Goal: Task Accomplishment & Management: Manage account settings

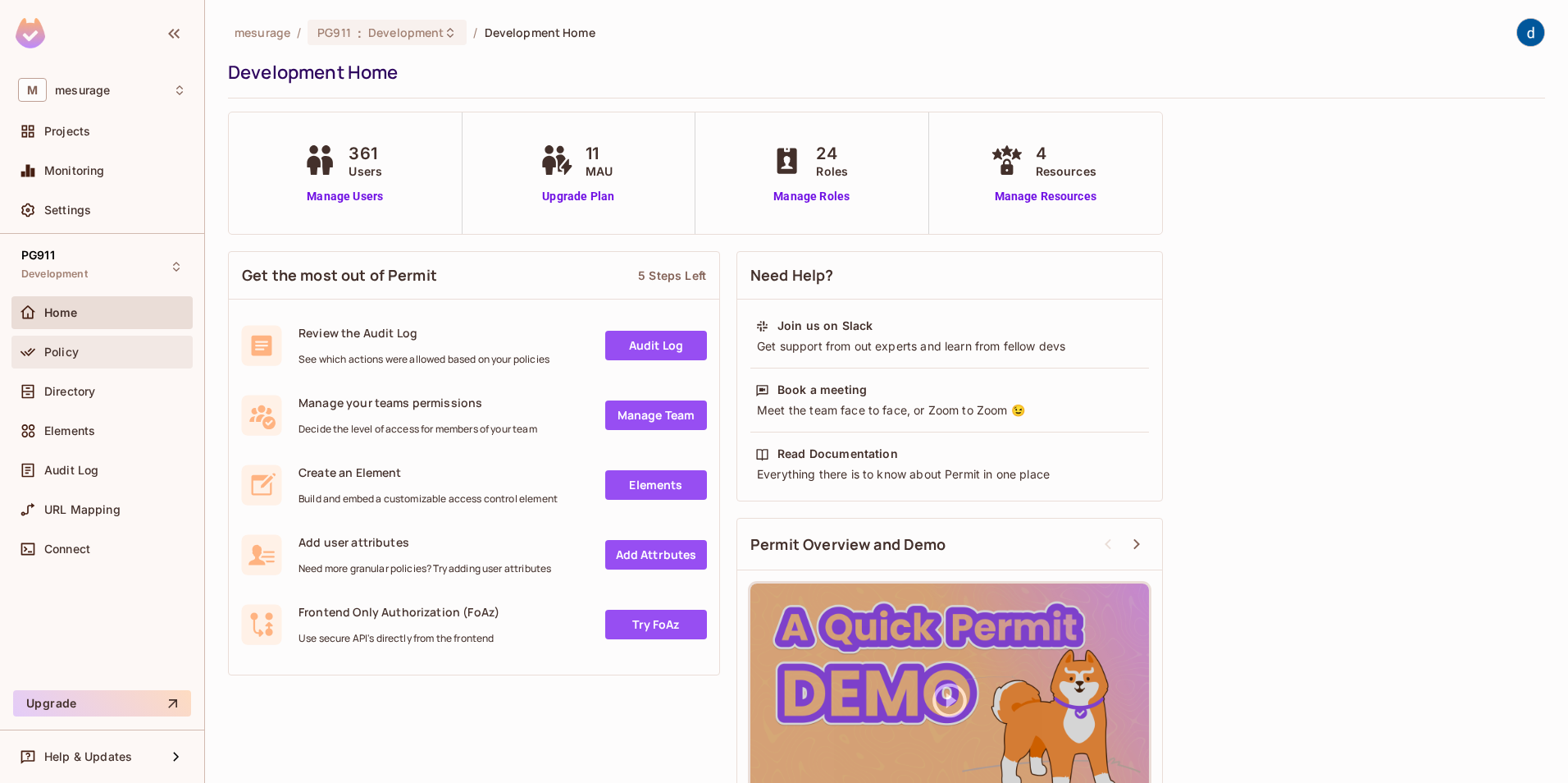
click at [71, 358] on span "Policy" at bounding box center [61, 352] width 35 height 13
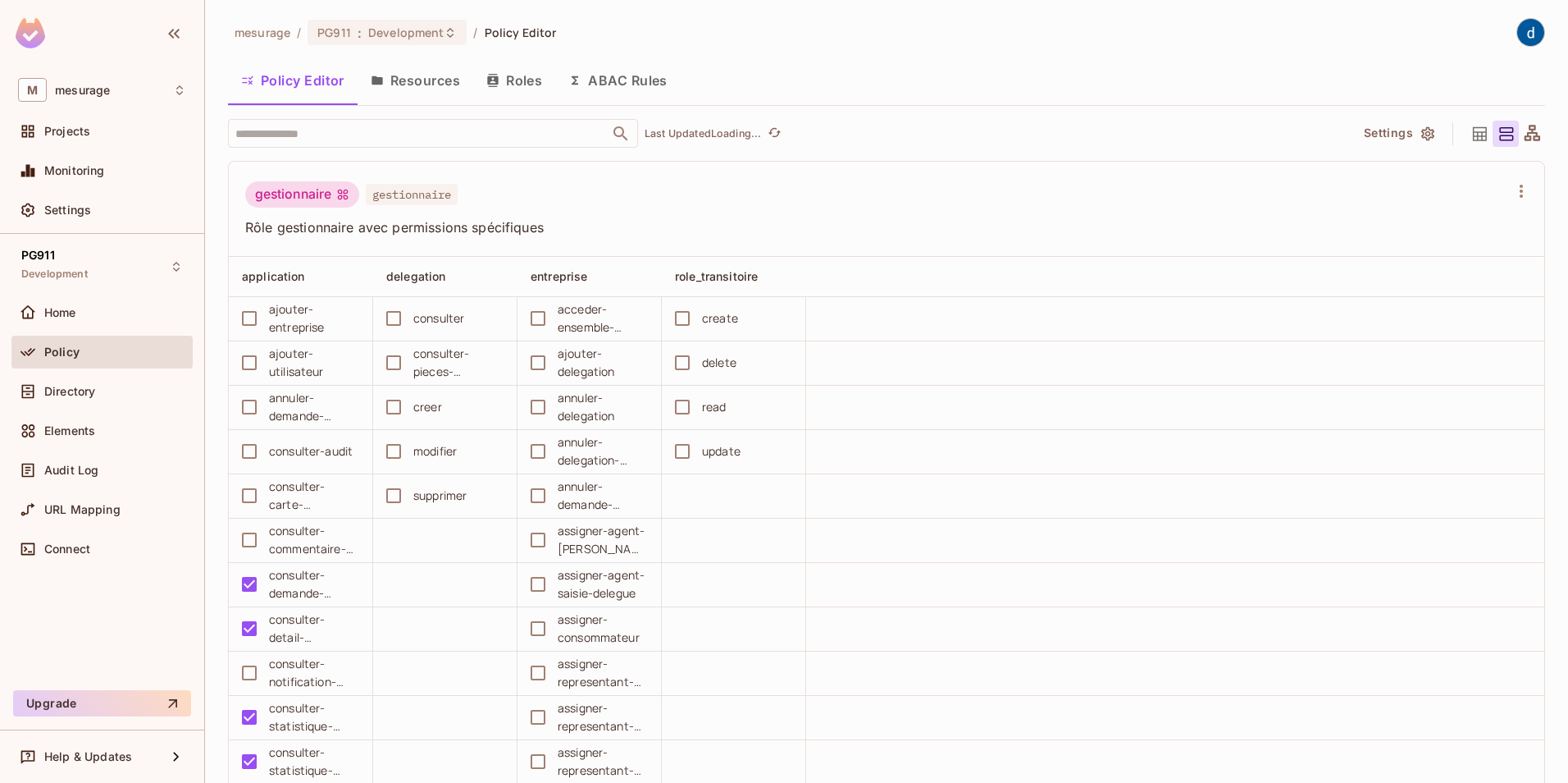
click at [519, 78] on button "Roles" at bounding box center [514, 79] width 82 height 41
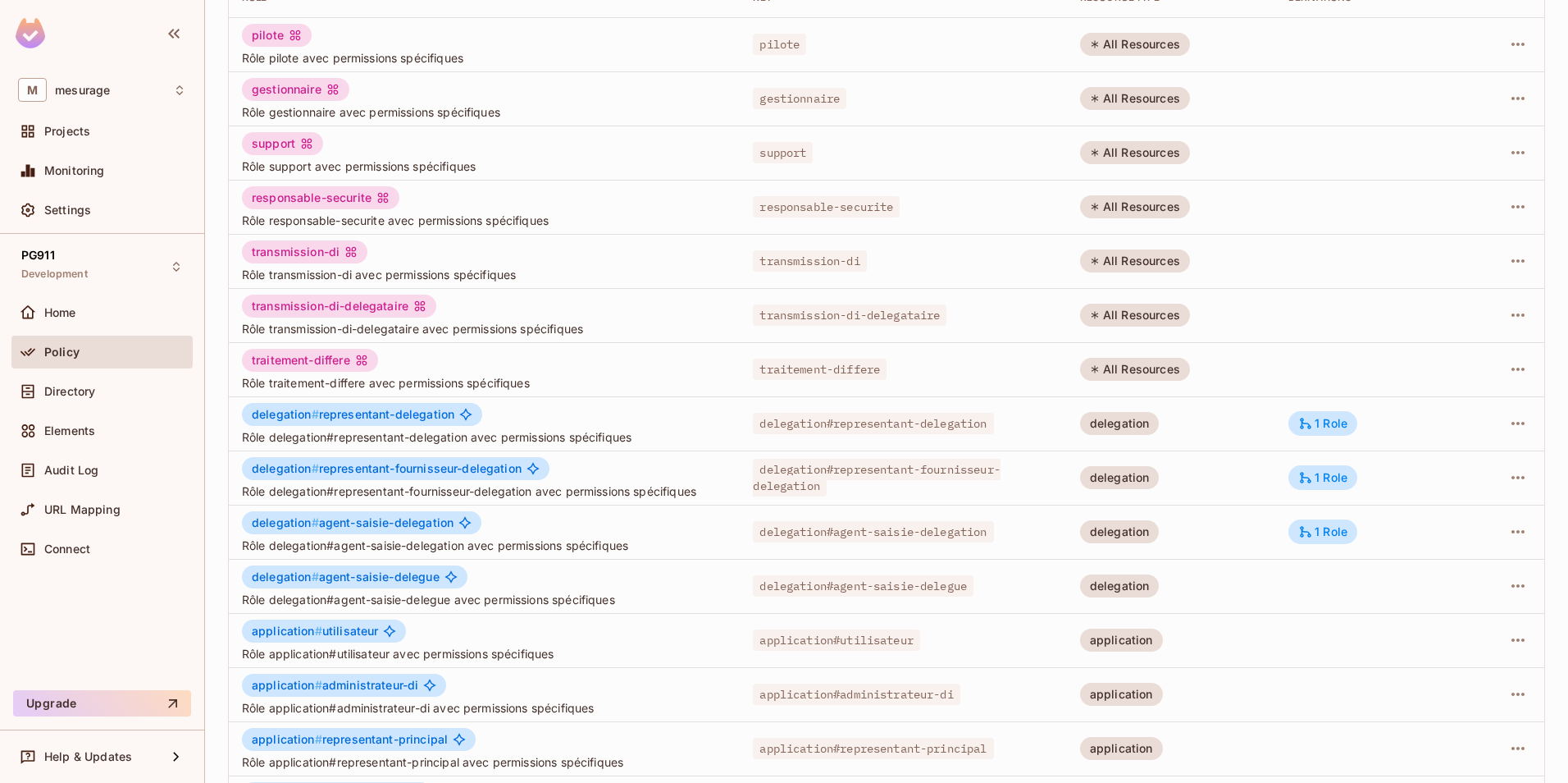
scroll to position [296, 0]
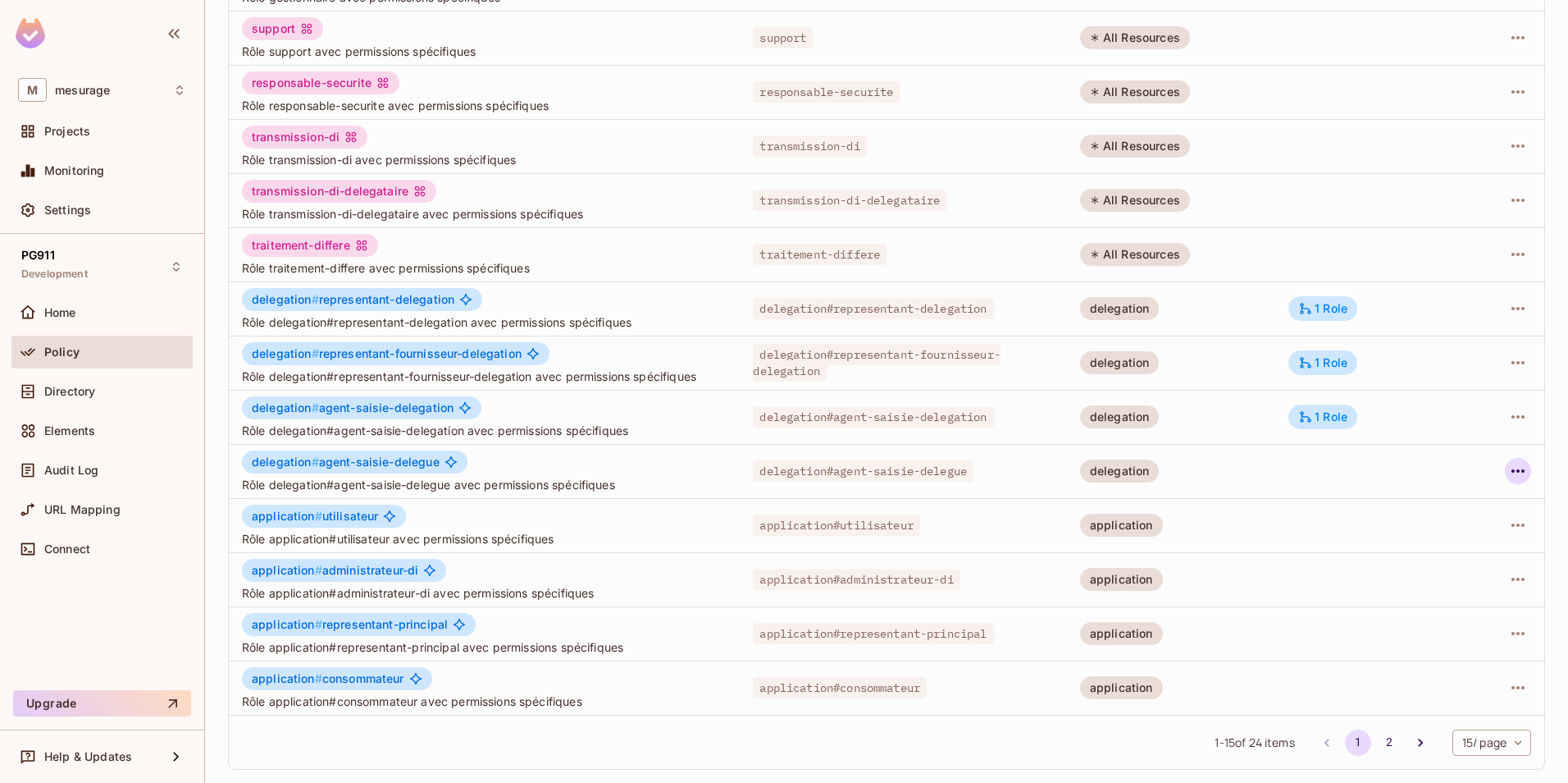
click at [1509, 474] on icon "button" at bounding box center [1518, 471] width 20 height 20
click at [1421, 510] on div "Edit Role" at bounding box center [1433, 508] width 50 height 17
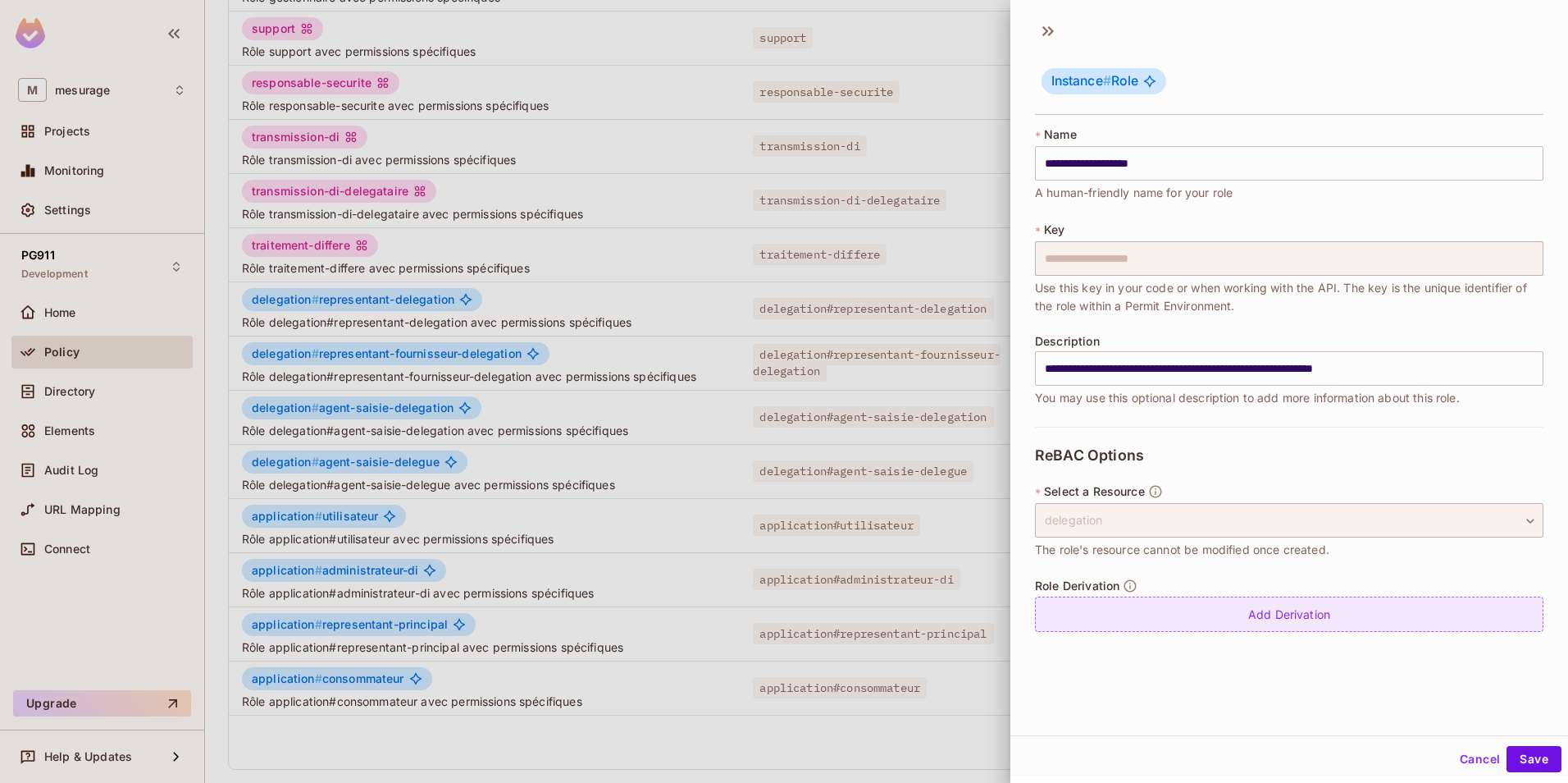
click at [1250, 621] on div "Add Derivation" at bounding box center [1289, 615] width 508 height 36
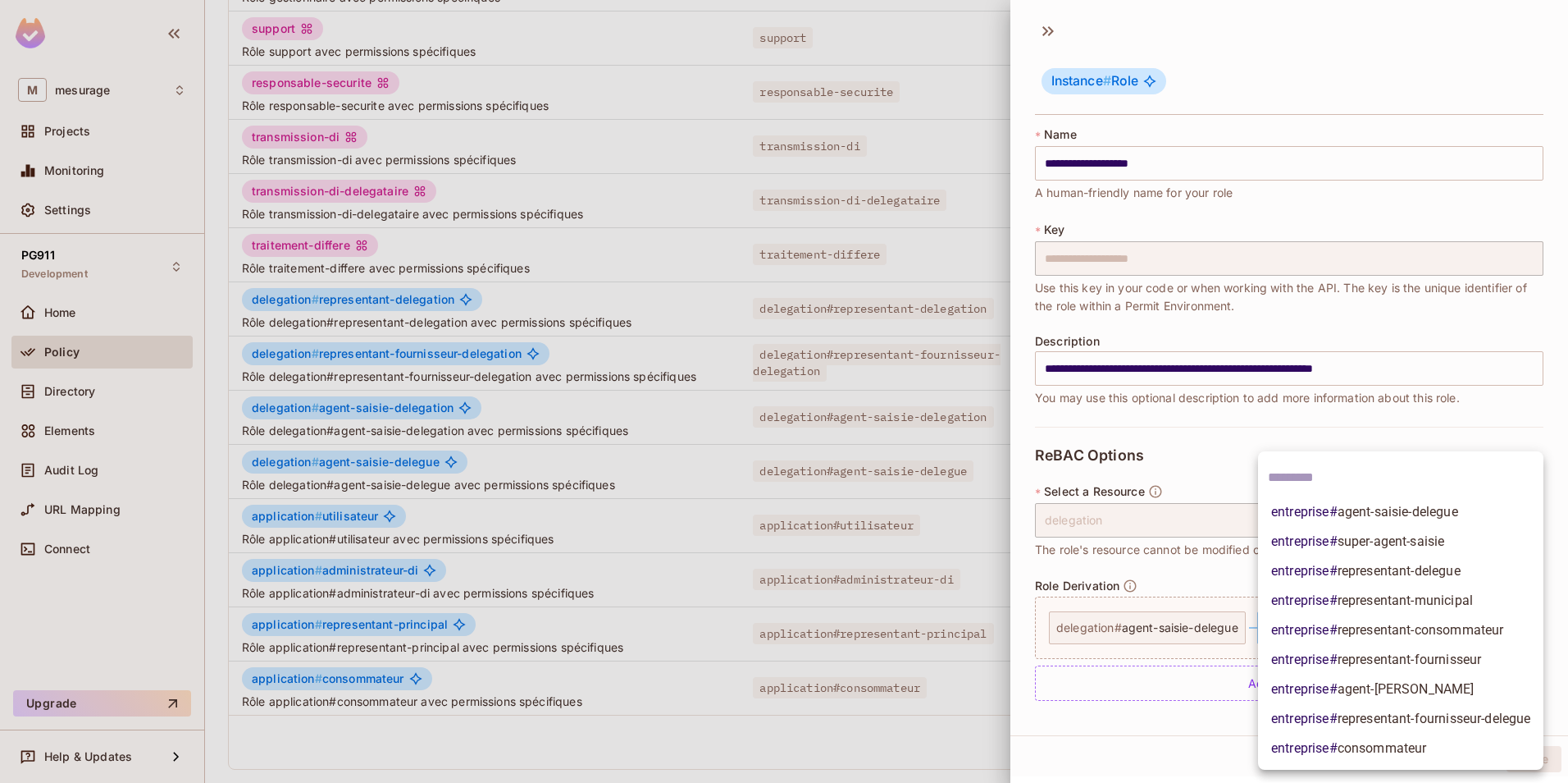
click at [1372, 630] on body "M mesurage Projects Monitoring Settings PG911 Development Home Policy Directory…" at bounding box center [784, 392] width 1568 height 783
click at [1312, 517] on span "entreprise # agent-saisie-delegue" at bounding box center [1364, 512] width 187 height 20
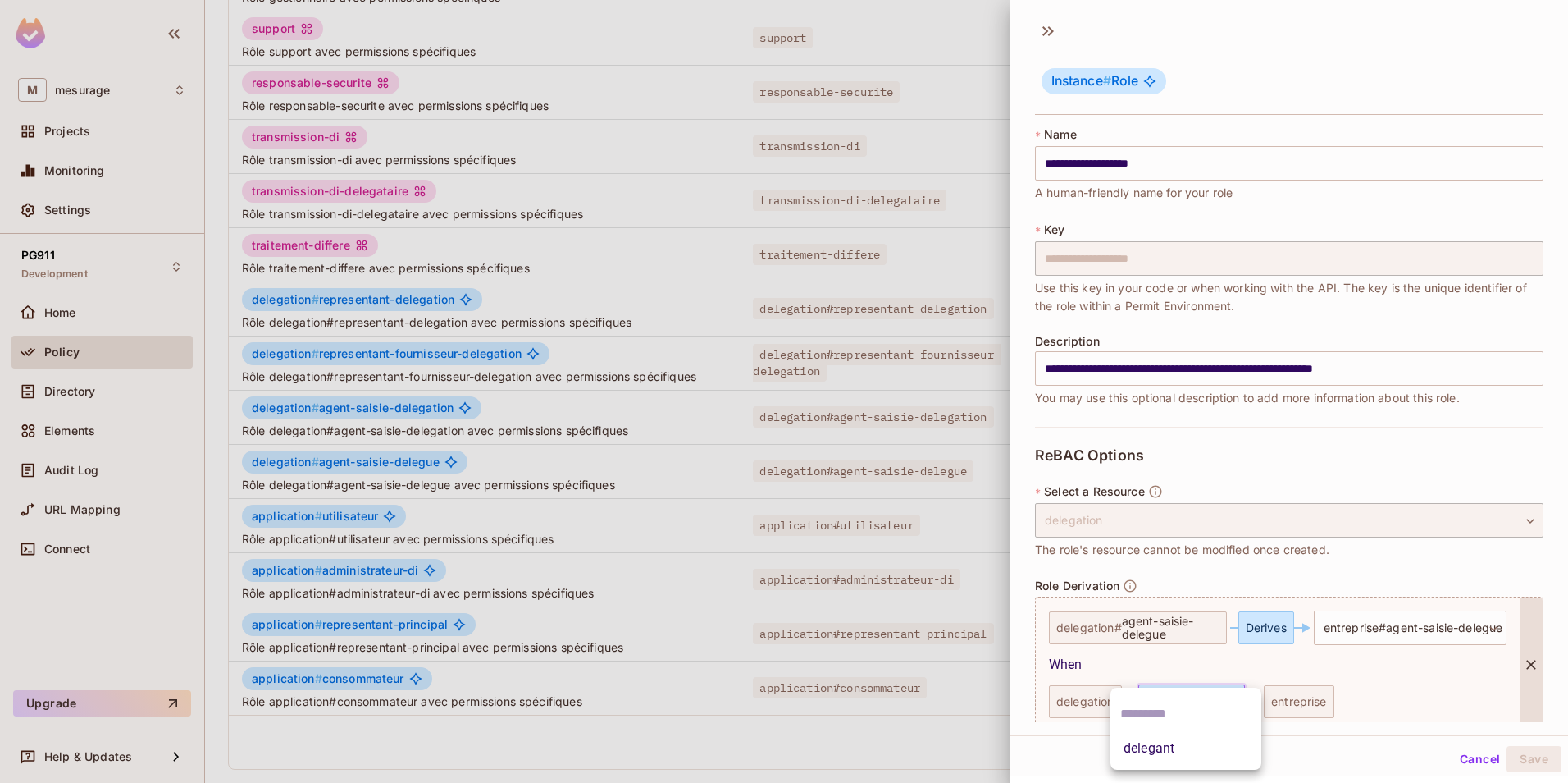
click at [1203, 707] on body "M mesurage Projects Monitoring Settings PG911 Development Home Policy Directory…" at bounding box center [784, 392] width 1568 height 783
click at [1162, 743] on li "delegant" at bounding box center [1186, 748] width 151 height 30
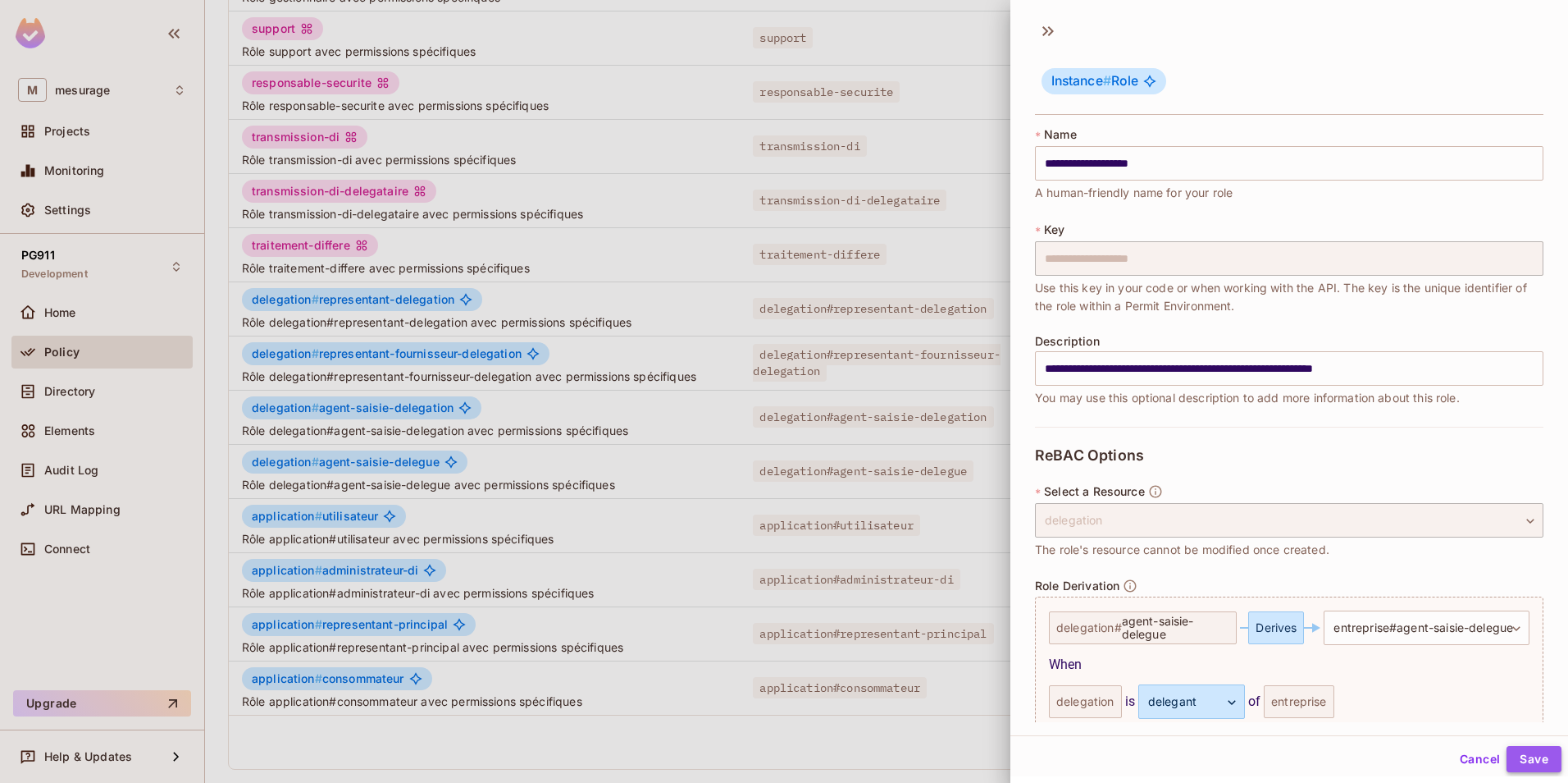
click at [1519, 759] on button "Save" at bounding box center [1533, 759] width 54 height 26
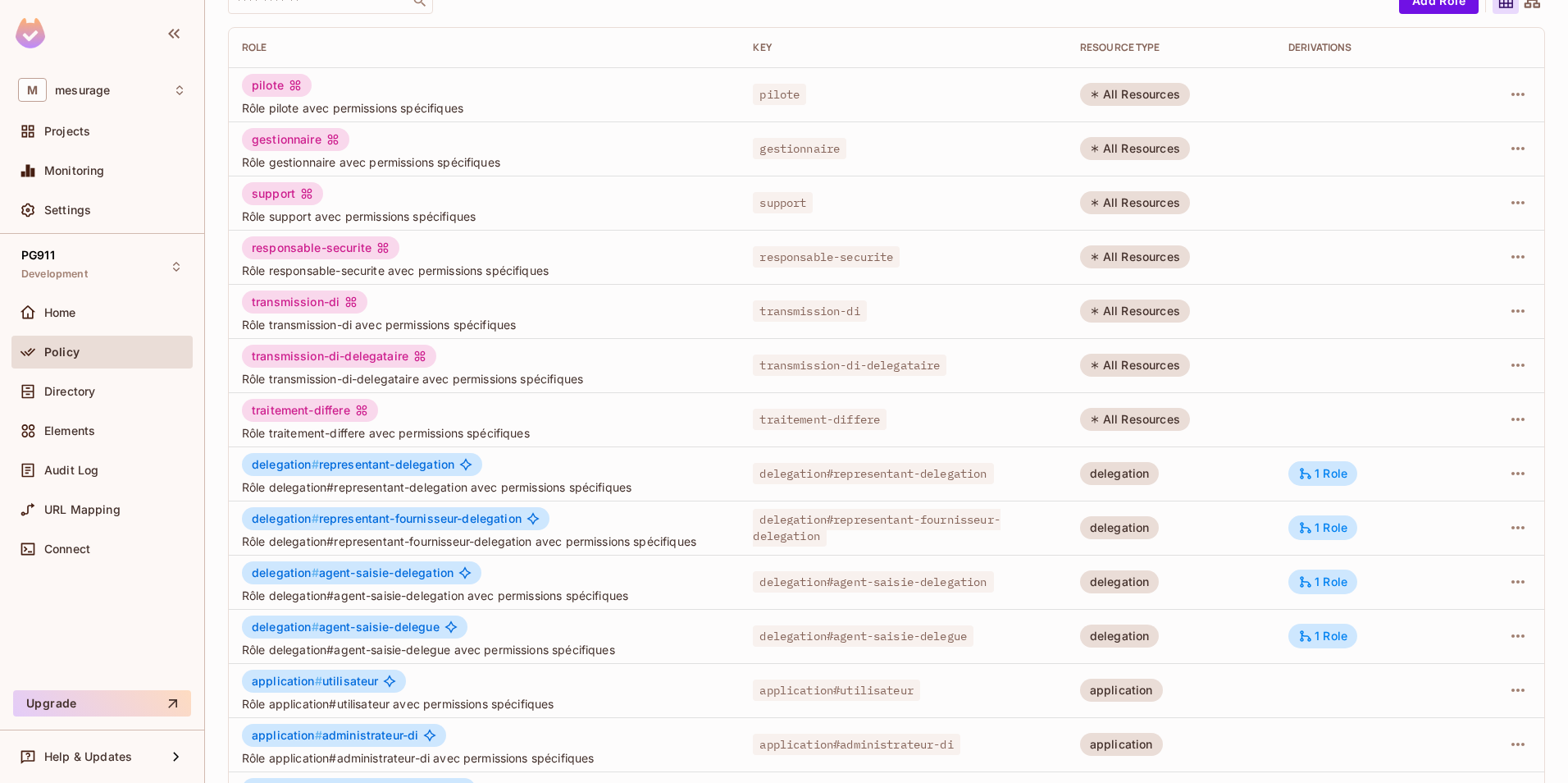
scroll to position [0, 0]
